Goal: Connect with others: Connect with others

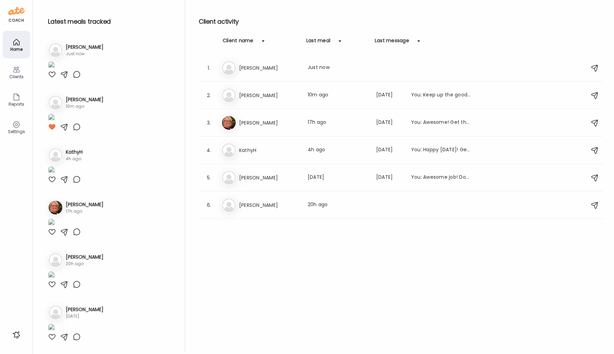
scroll to position [48, 0]
click at [246, 89] on div "Da [PERSON_NAME] Last meal: 10m ago Last message: [DATE] You: Keep up the good …" at bounding box center [401, 95] width 361 height 15
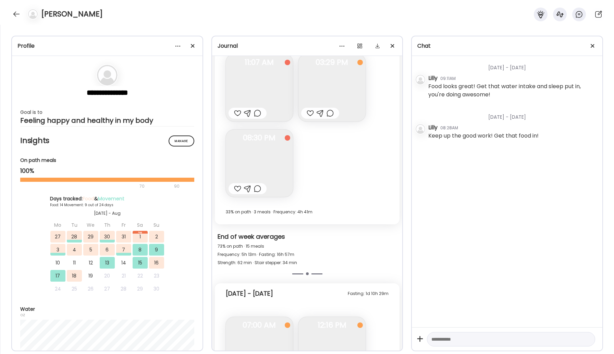
scroll to position [5806, 0]
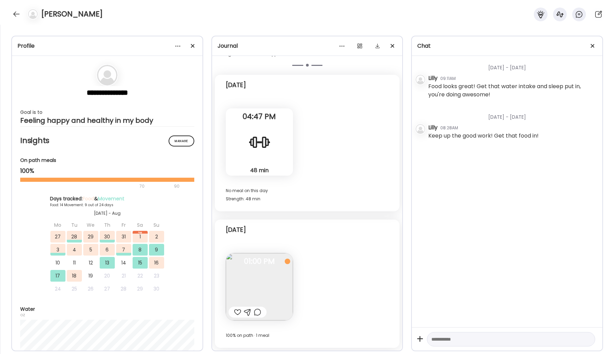
click at [269, 276] on img at bounding box center [259, 286] width 67 height 67
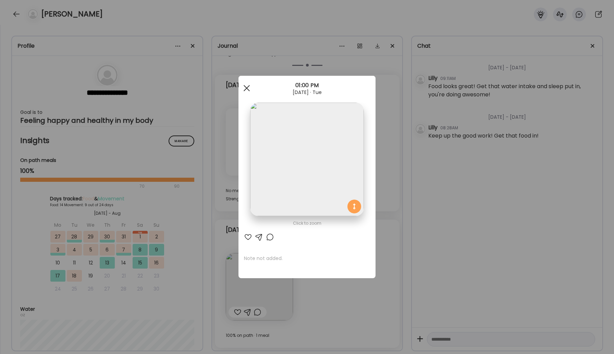
click at [247, 86] on div at bounding box center [247, 88] width 14 height 14
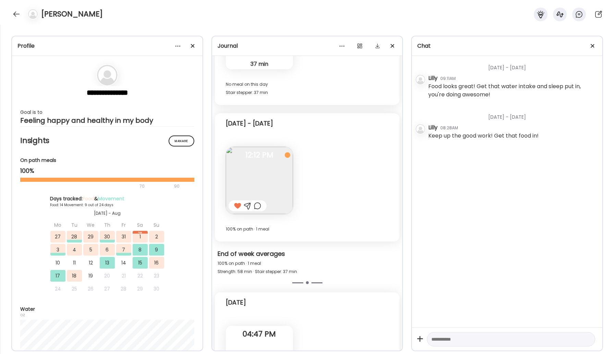
scroll to position [5582, 0]
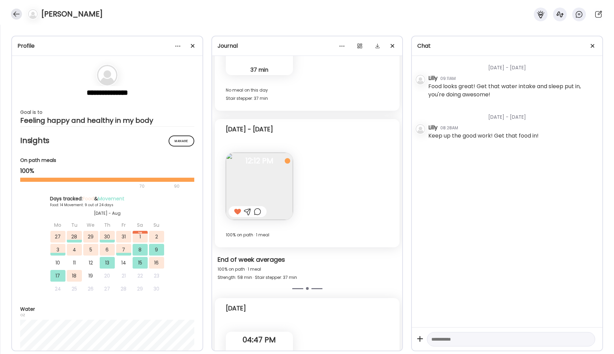
click at [16, 14] on div at bounding box center [16, 14] width 11 height 11
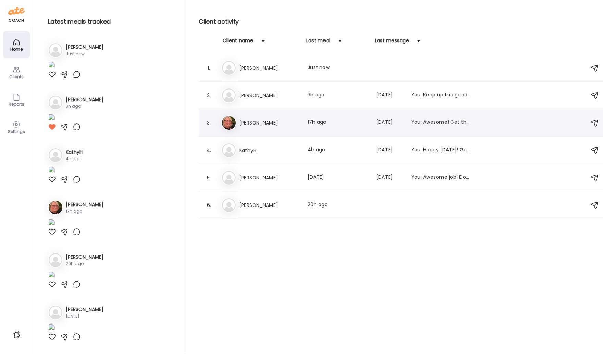
click at [251, 125] on h3 "[PERSON_NAME]" at bounding box center [269, 123] width 60 height 8
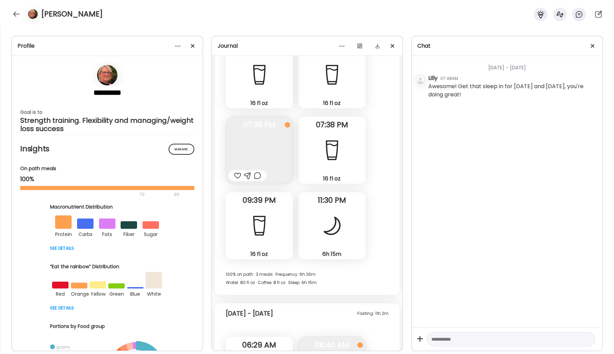
scroll to position [13677, 0]
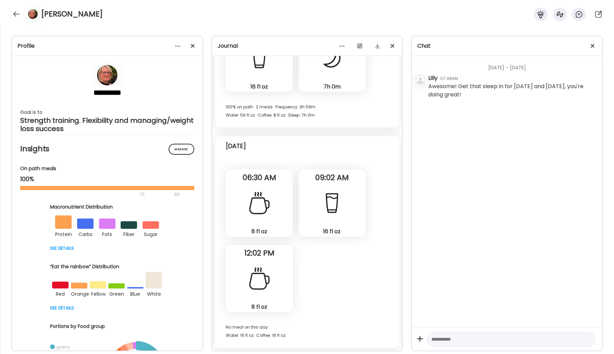
click at [13, 19] on div "[PERSON_NAME]" at bounding box center [307, 12] width 614 height 25
click at [15, 15] on div at bounding box center [16, 14] width 11 height 11
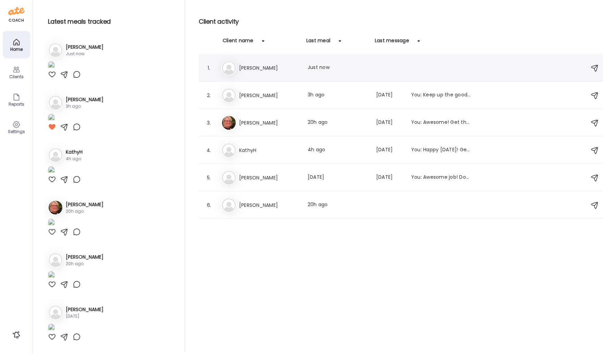
click at [248, 70] on h3 "[PERSON_NAME]" at bounding box center [269, 68] width 60 height 8
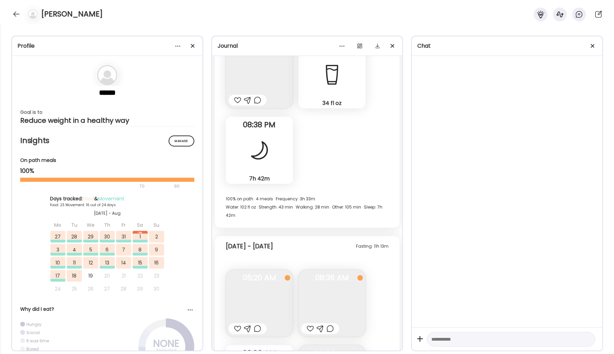
scroll to position [19875, 0]
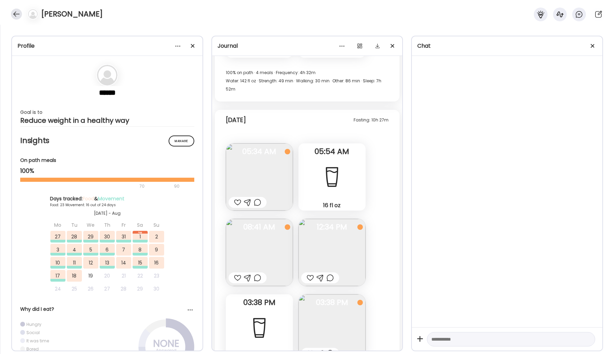
click at [18, 15] on div at bounding box center [16, 14] width 11 height 11
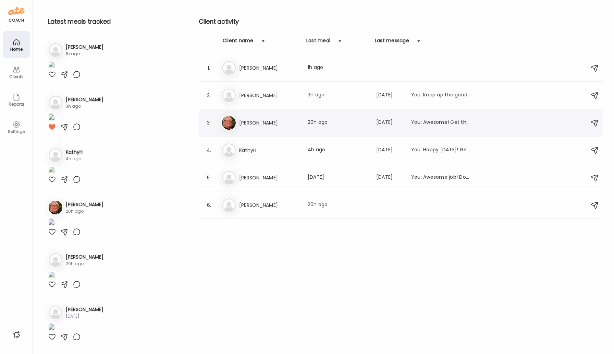
click at [253, 122] on h3 "[PERSON_NAME]" at bounding box center [269, 123] width 60 height 8
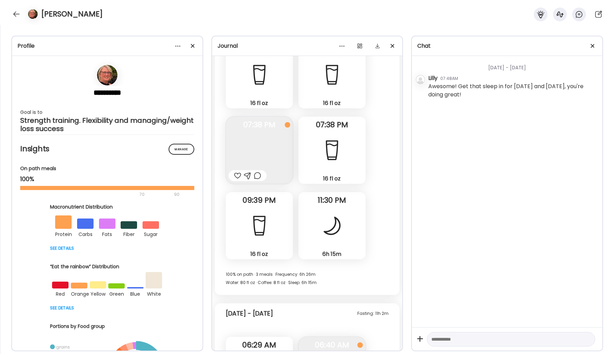
scroll to position [13677, 0]
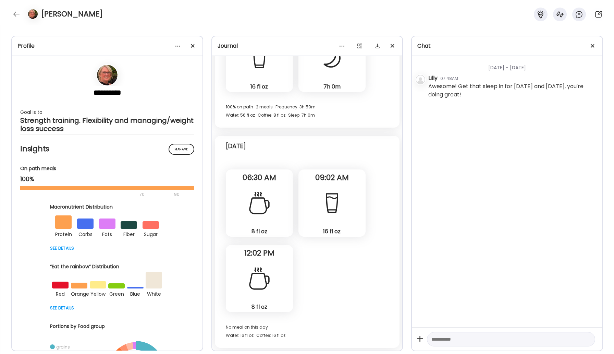
click at [13, 13] on div at bounding box center [16, 14] width 11 height 11
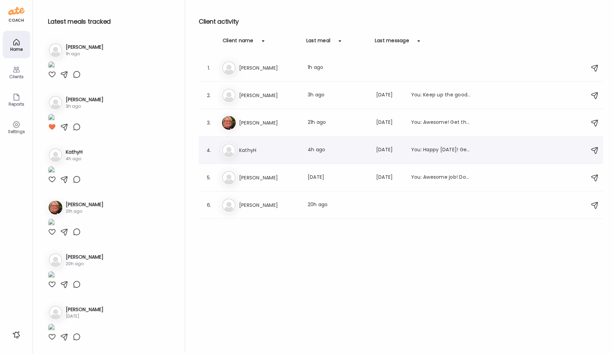
click at [240, 146] on h3 "KathyH" at bounding box center [269, 150] width 60 height 8
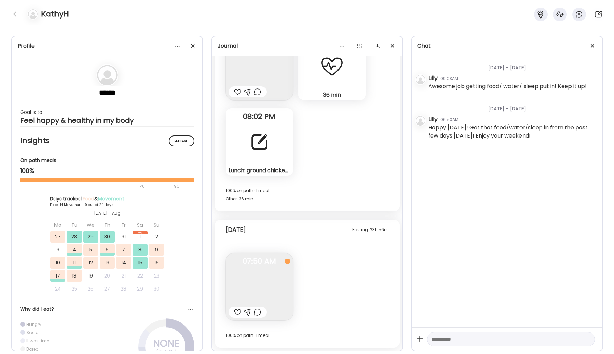
scroll to position [5837, 0]
click at [19, 19] on div at bounding box center [16, 14] width 11 height 11
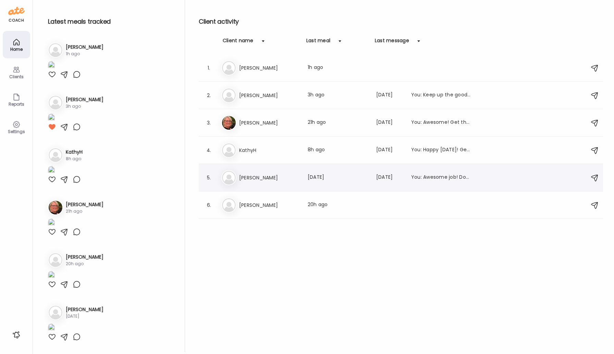
click at [264, 185] on div "5. Ke [PERSON_NAME] Last meal: [DATE] Last message: [DATE] You: Awesome job! Do…" at bounding box center [401, 177] width 405 height 27
click at [247, 200] on div "Ti [PERSON_NAME] Last meal: 20h ago" at bounding box center [401, 204] width 361 height 15
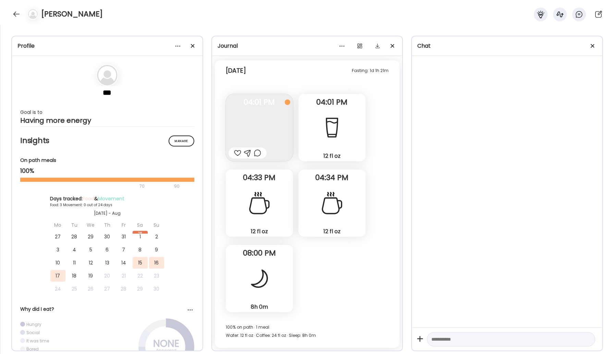
scroll to position [670, 0]
click at [14, 14] on div at bounding box center [16, 14] width 11 height 11
